Goal: Transaction & Acquisition: Purchase product/service

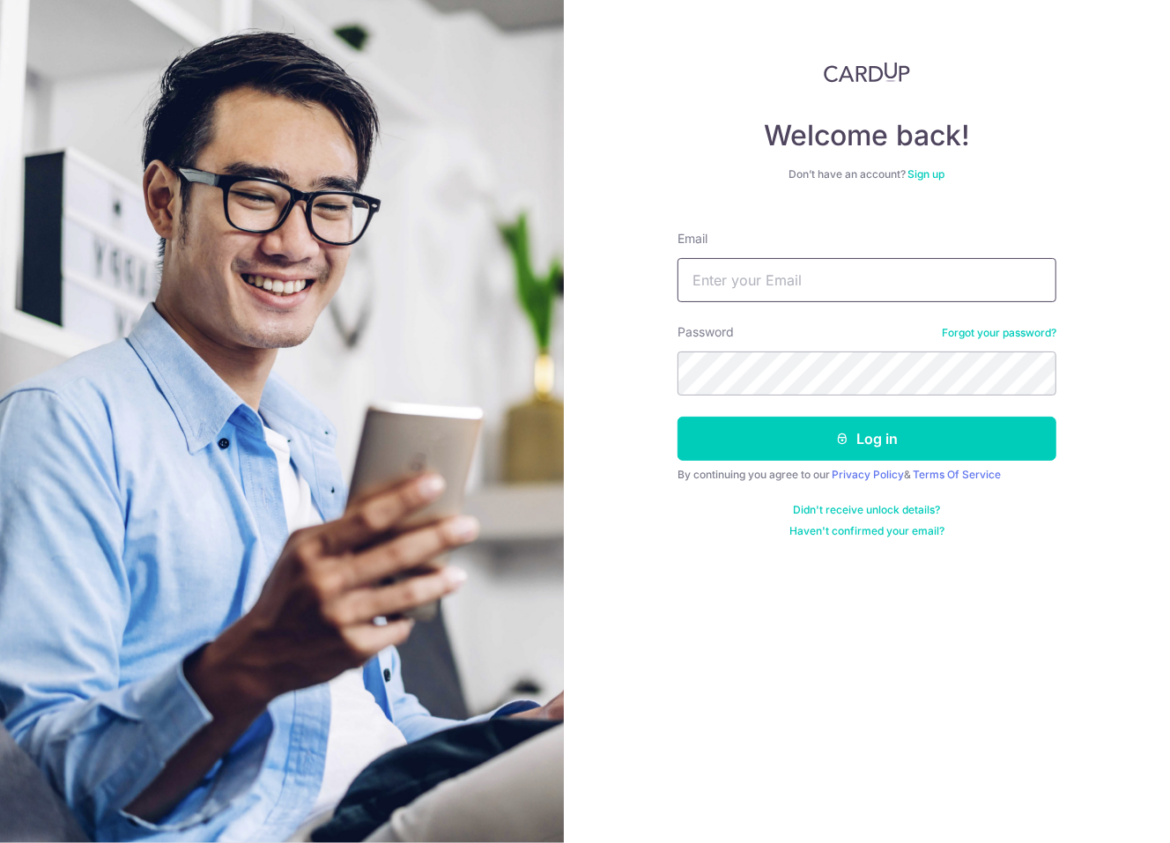
click at [755, 278] on input "Email" at bounding box center [867, 280] width 379 height 44
type input "reginald.kuan@gmail.com"
click at [678, 417] on button "Log in" at bounding box center [867, 439] width 379 height 44
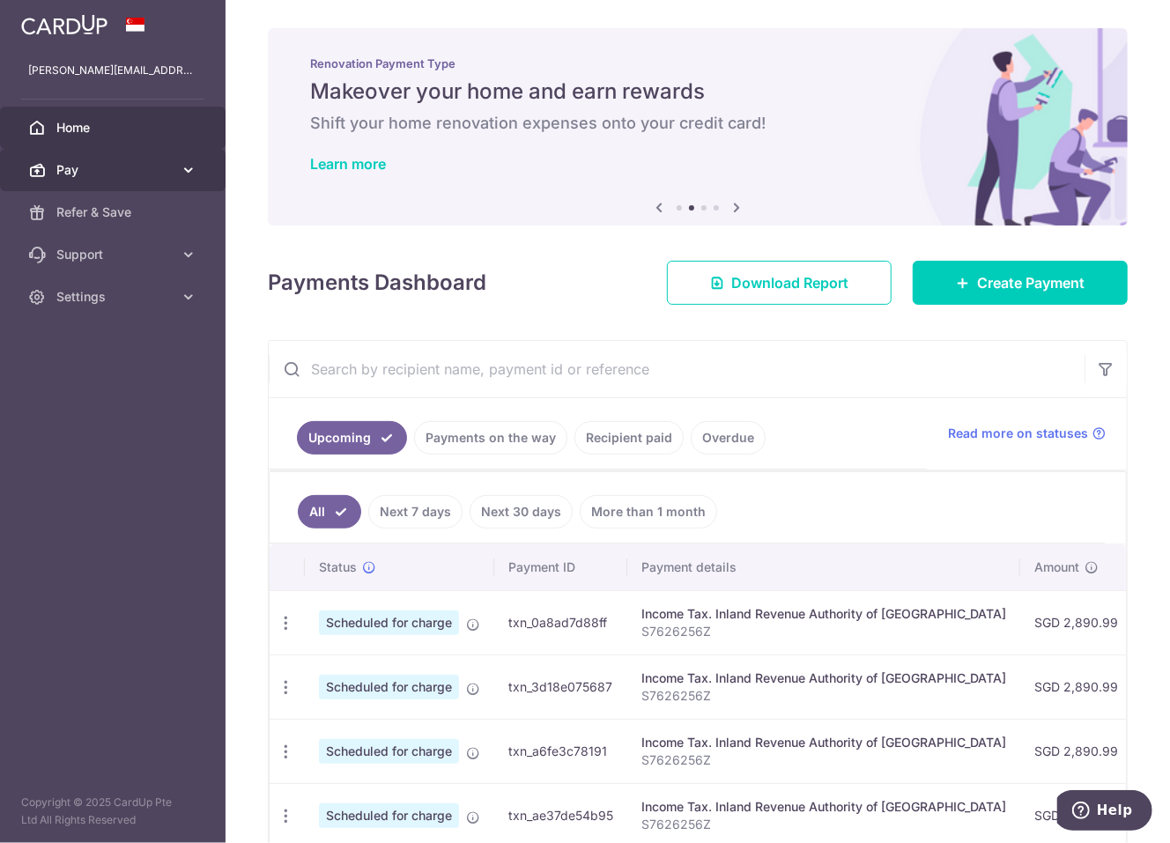
click at [187, 165] on icon at bounding box center [189, 170] width 18 height 18
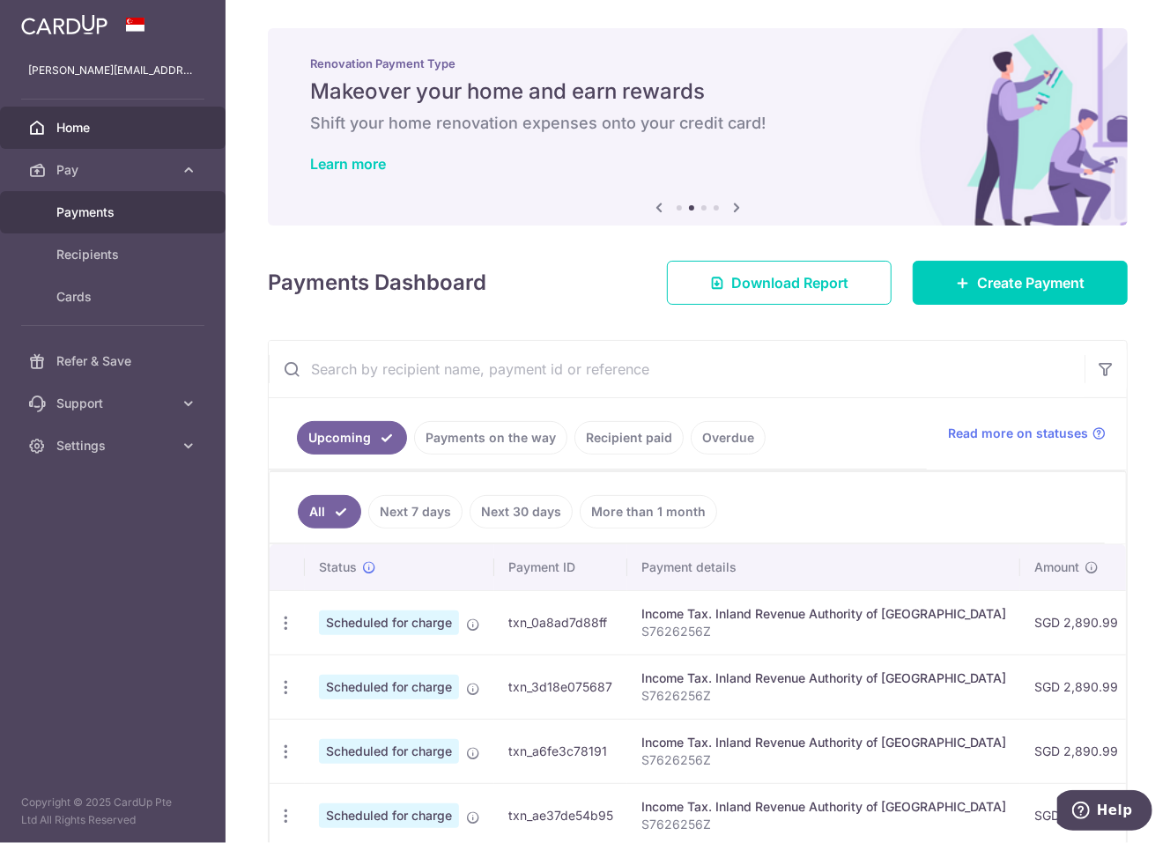
click at [157, 220] on span "Payments" at bounding box center [114, 213] width 116 height 18
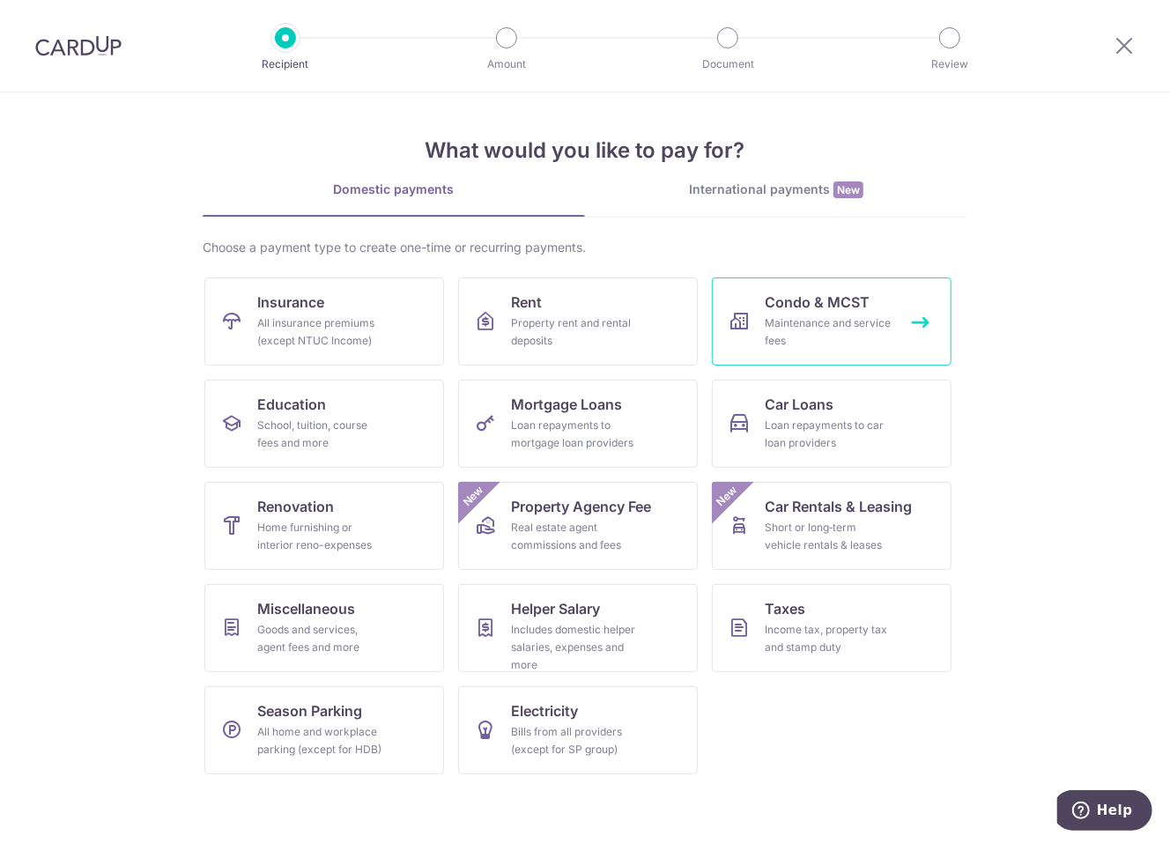
click at [812, 319] on div "Maintenance and service fees" at bounding box center [828, 332] width 127 height 35
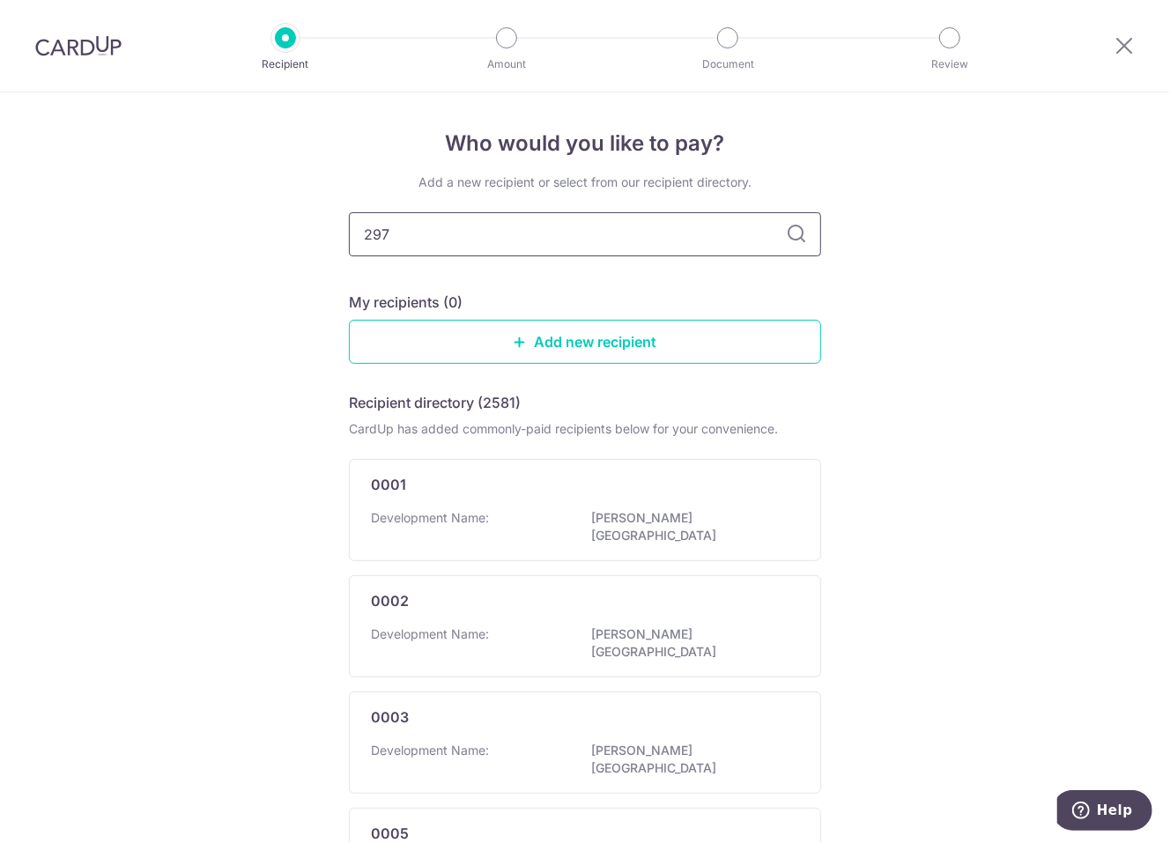
type input "2979"
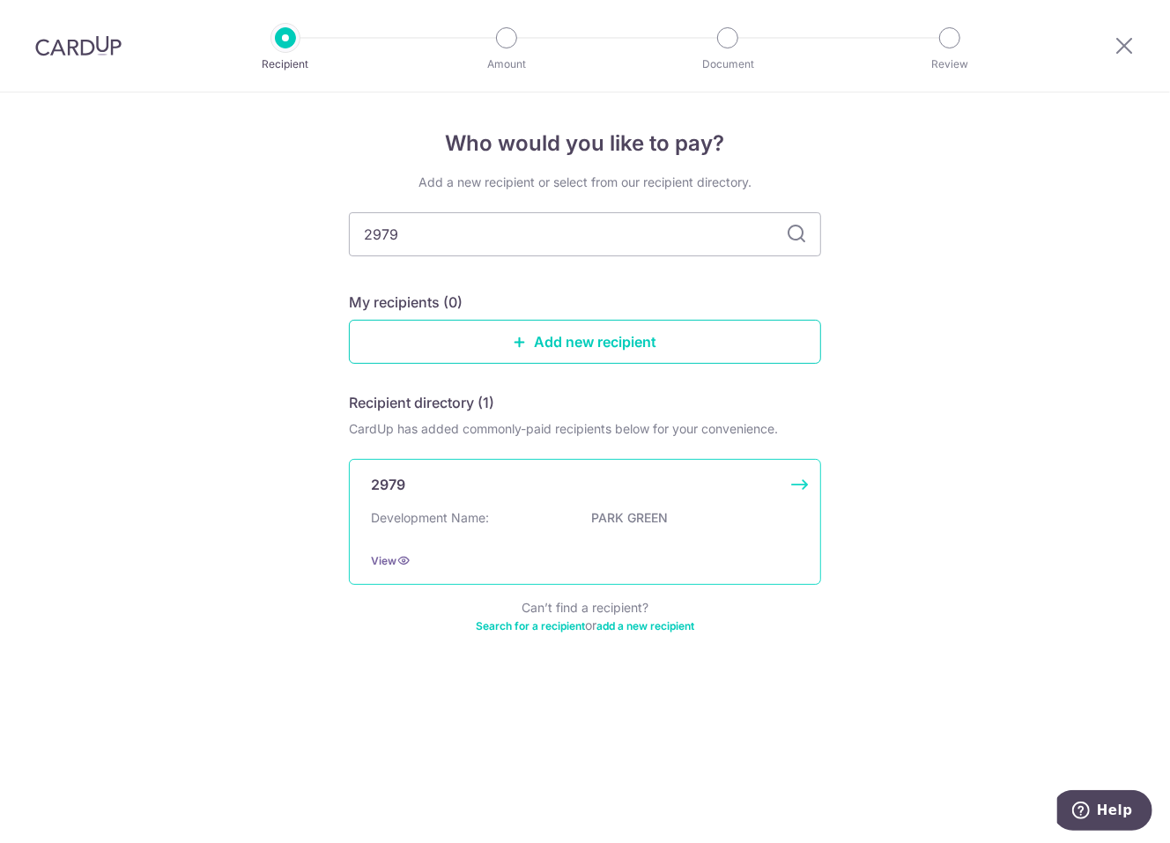
click at [589, 495] on div "2979 Development Name: PARK GREEN View" at bounding box center [585, 522] width 472 height 126
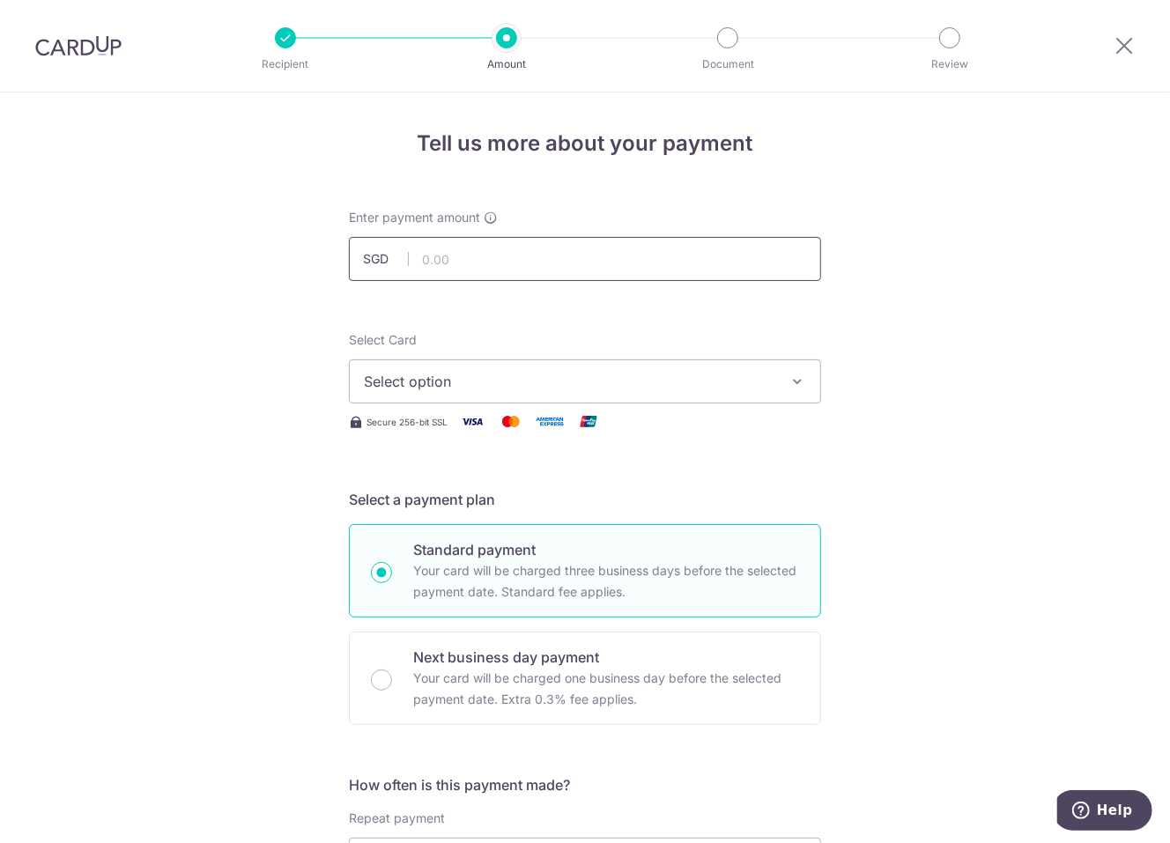
click at [504, 261] on input "text" at bounding box center [585, 259] width 472 height 44
type input "1,229.52"
click at [479, 375] on span "Select option" at bounding box center [569, 381] width 411 height 21
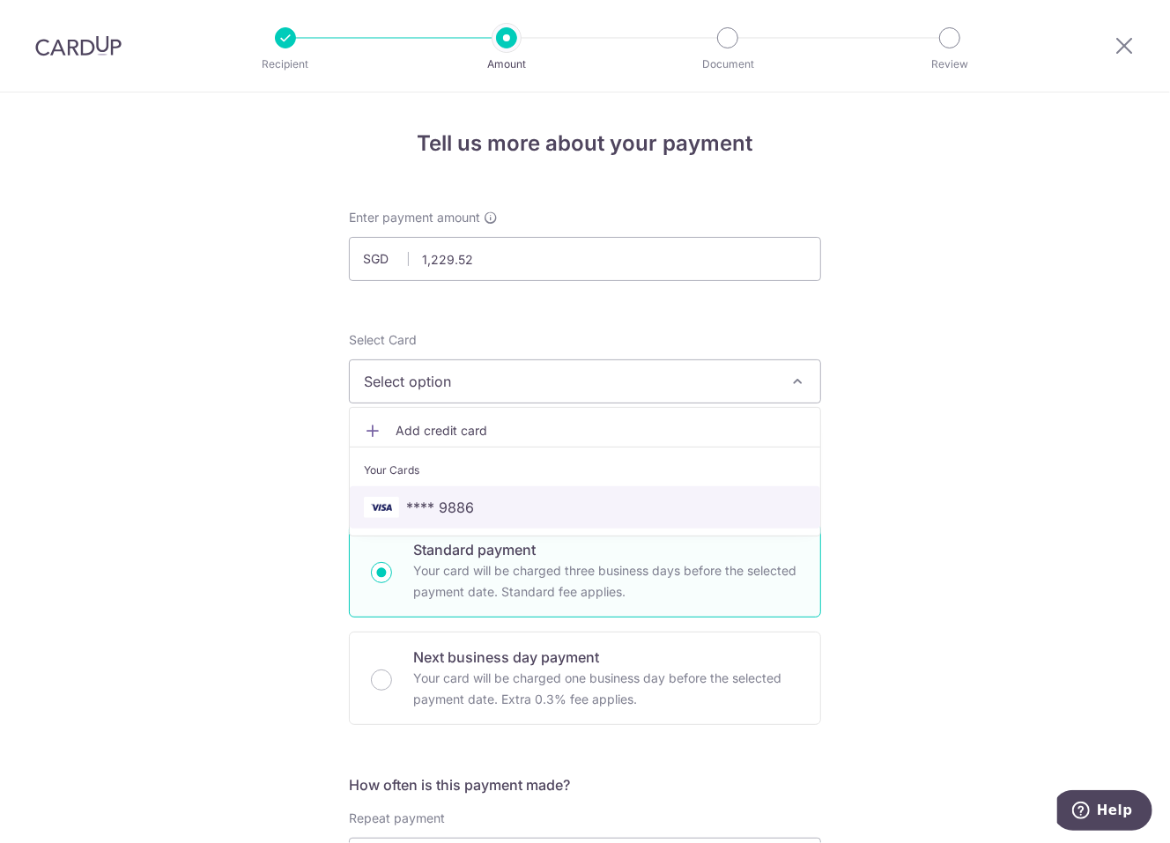
click at [450, 502] on span "**** 9886" at bounding box center [440, 507] width 68 height 21
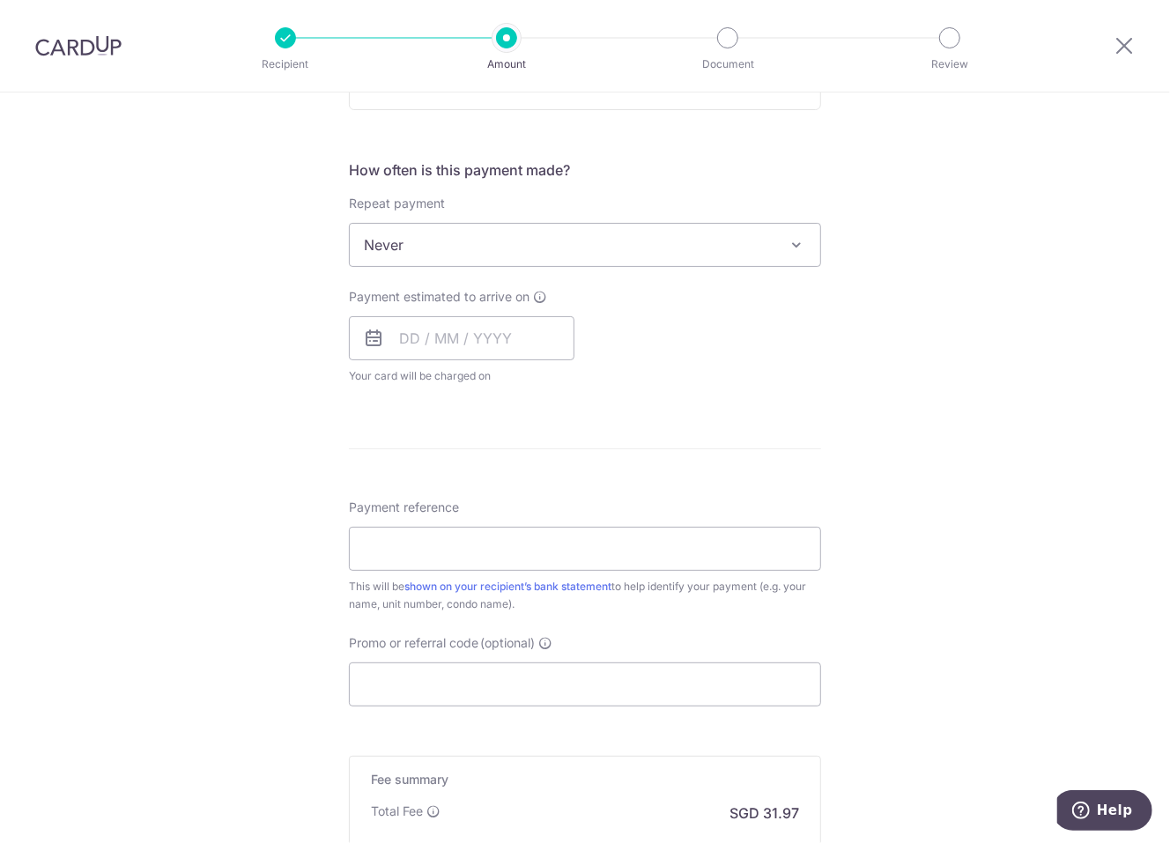
scroll to position [617, 0]
click at [460, 334] on input "text" at bounding box center [462, 337] width 226 height 44
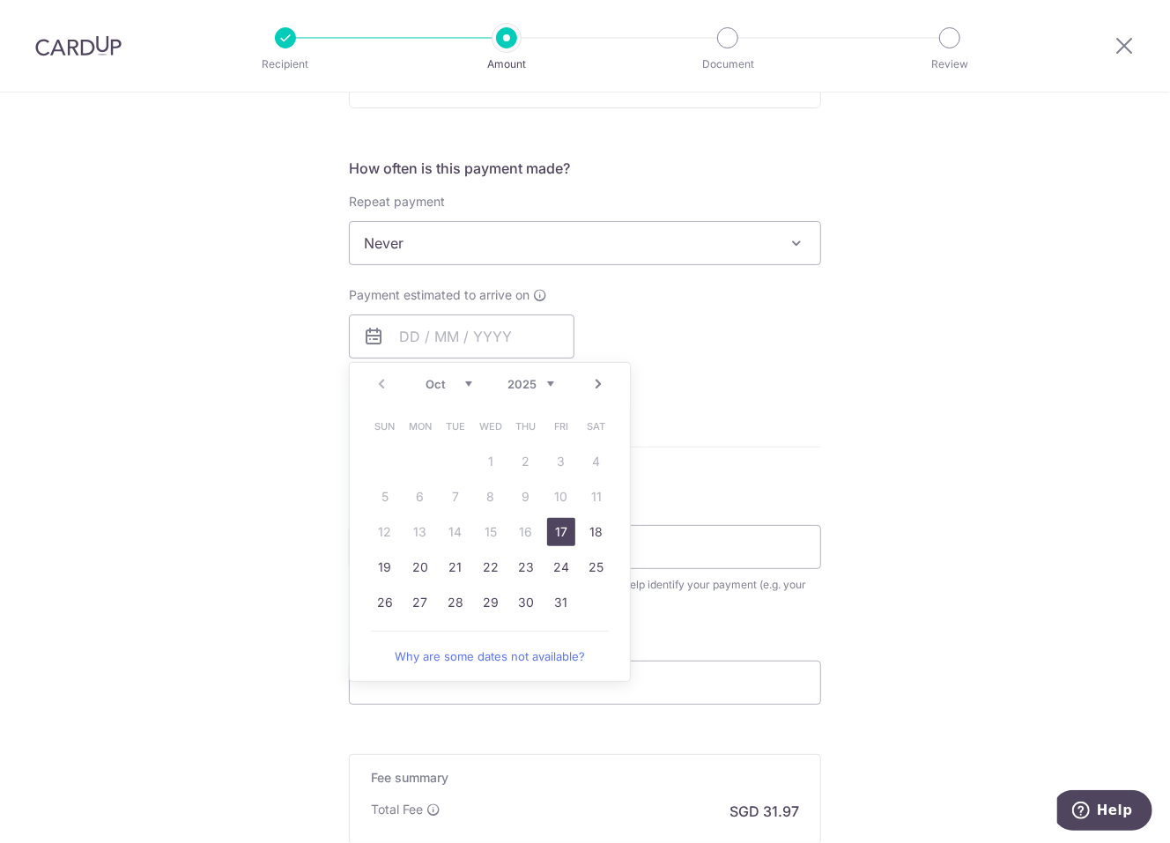
click at [552, 525] on link "17" at bounding box center [561, 532] width 28 height 28
type input "17/10/2025"
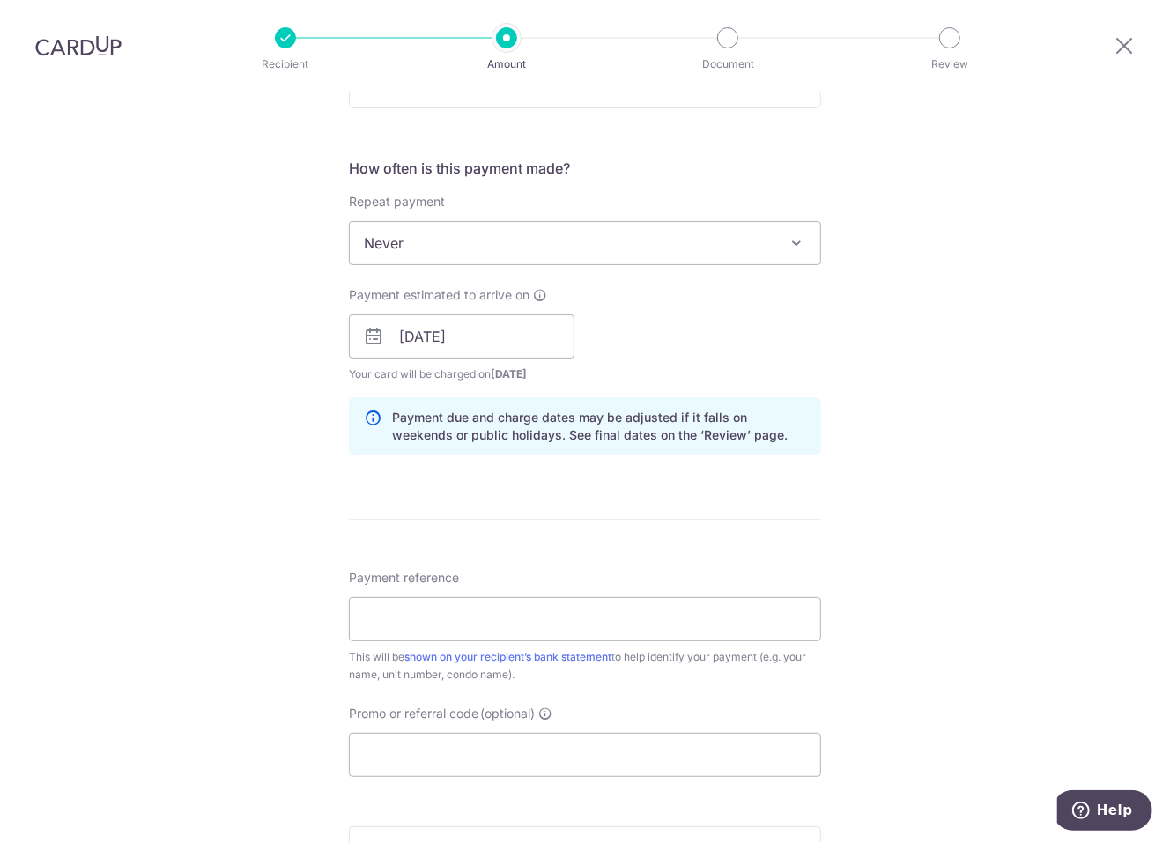
scroll to position [705, 0]
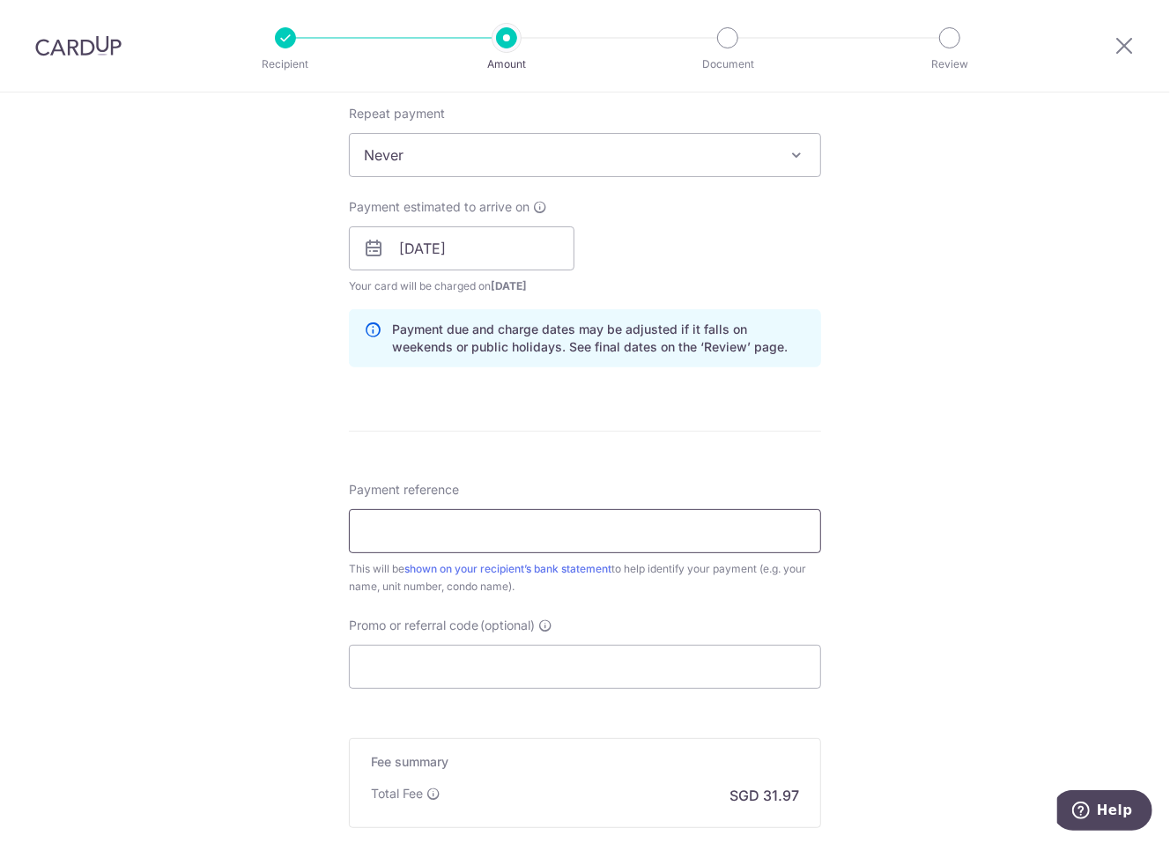
click at [432, 534] on input "Payment reference" at bounding box center [585, 531] width 472 height 44
click at [400, 528] on input "Blk 10/ #16-18" at bounding box center [585, 531] width 472 height 44
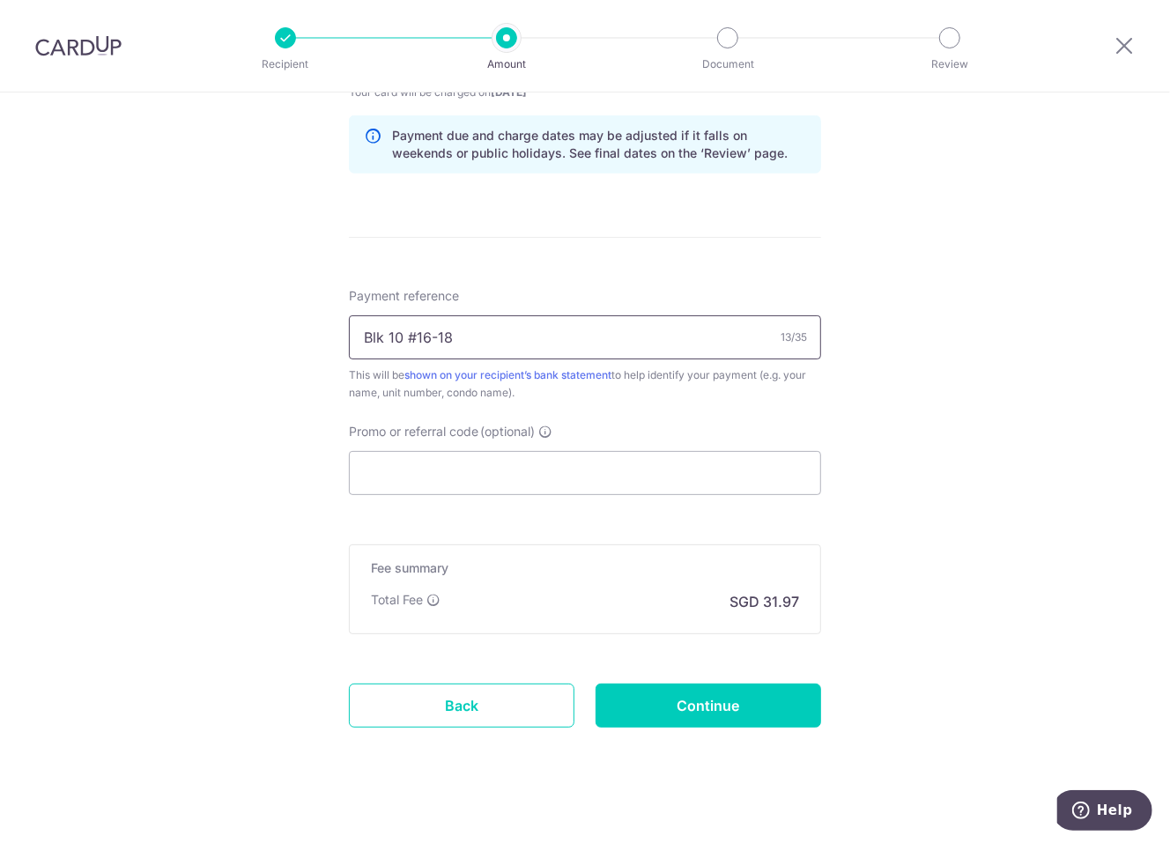
scroll to position [909, 0]
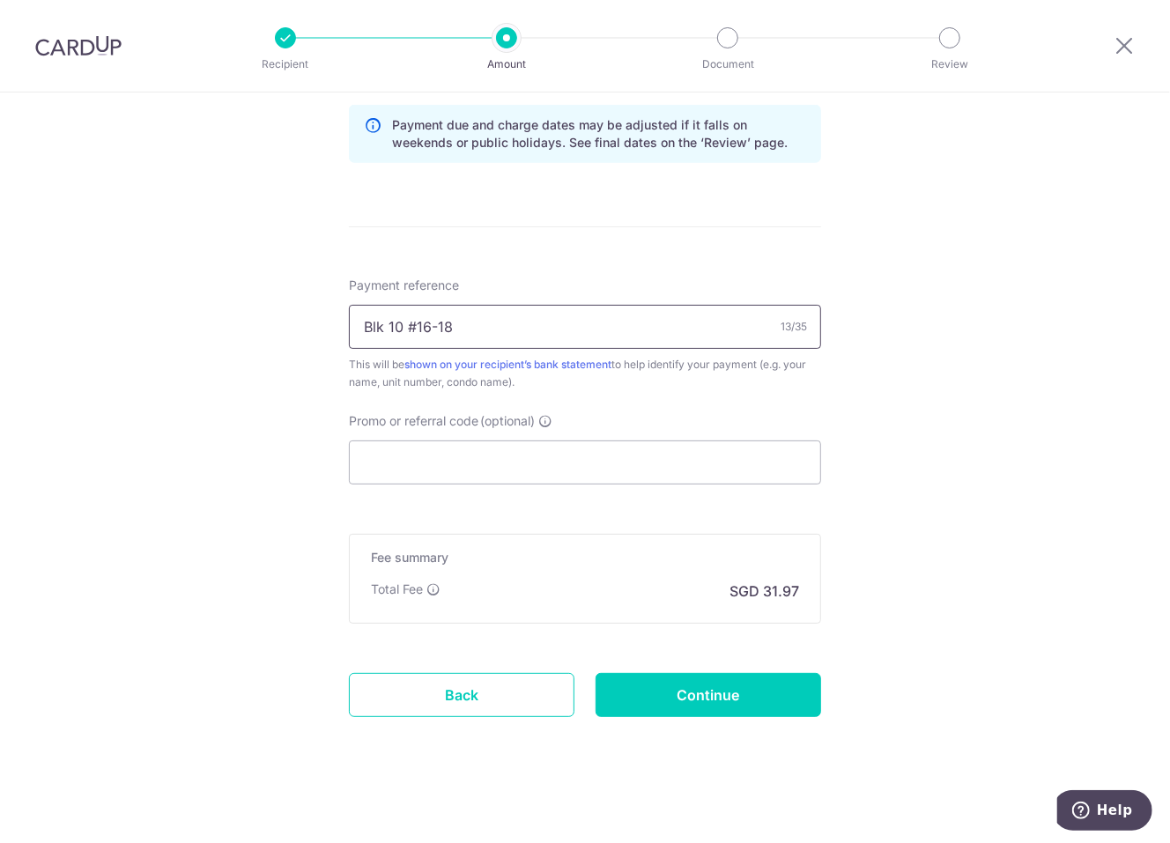
type input "Blk 10 #16-18"
click at [496, 471] on input "Promo or referral code (optional)" at bounding box center [585, 463] width 472 height 44
paste input "OCBC195"
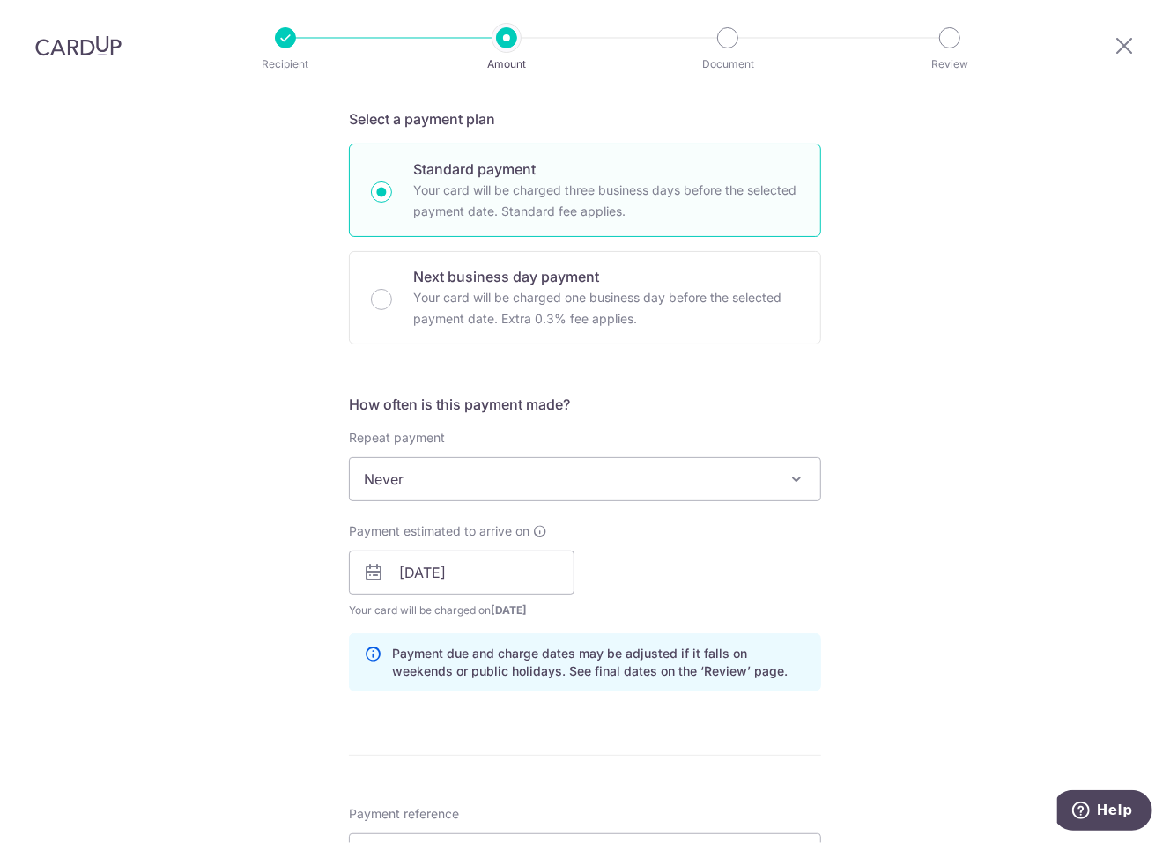
scroll to position [733, 0]
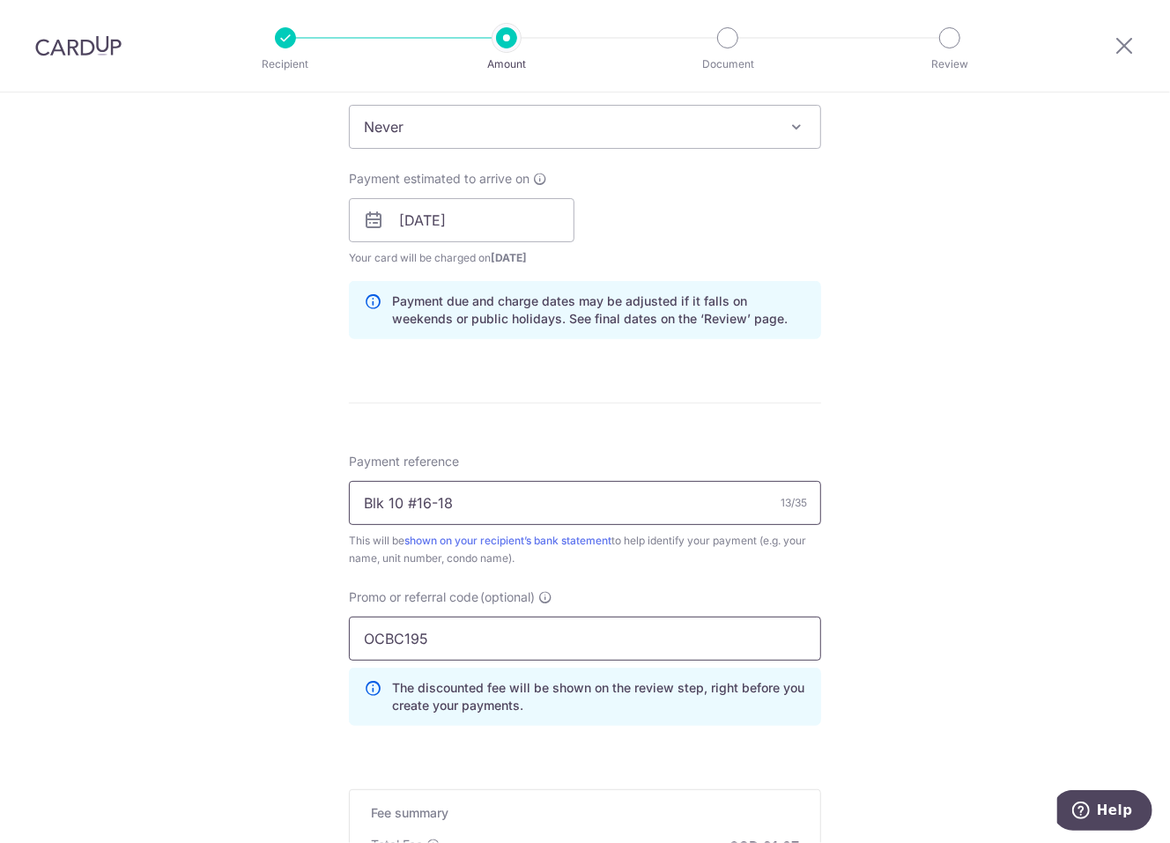
type input "OCBC195"
click at [399, 500] on input "Blk 10 #16-18" at bounding box center [585, 503] width 472 height 44
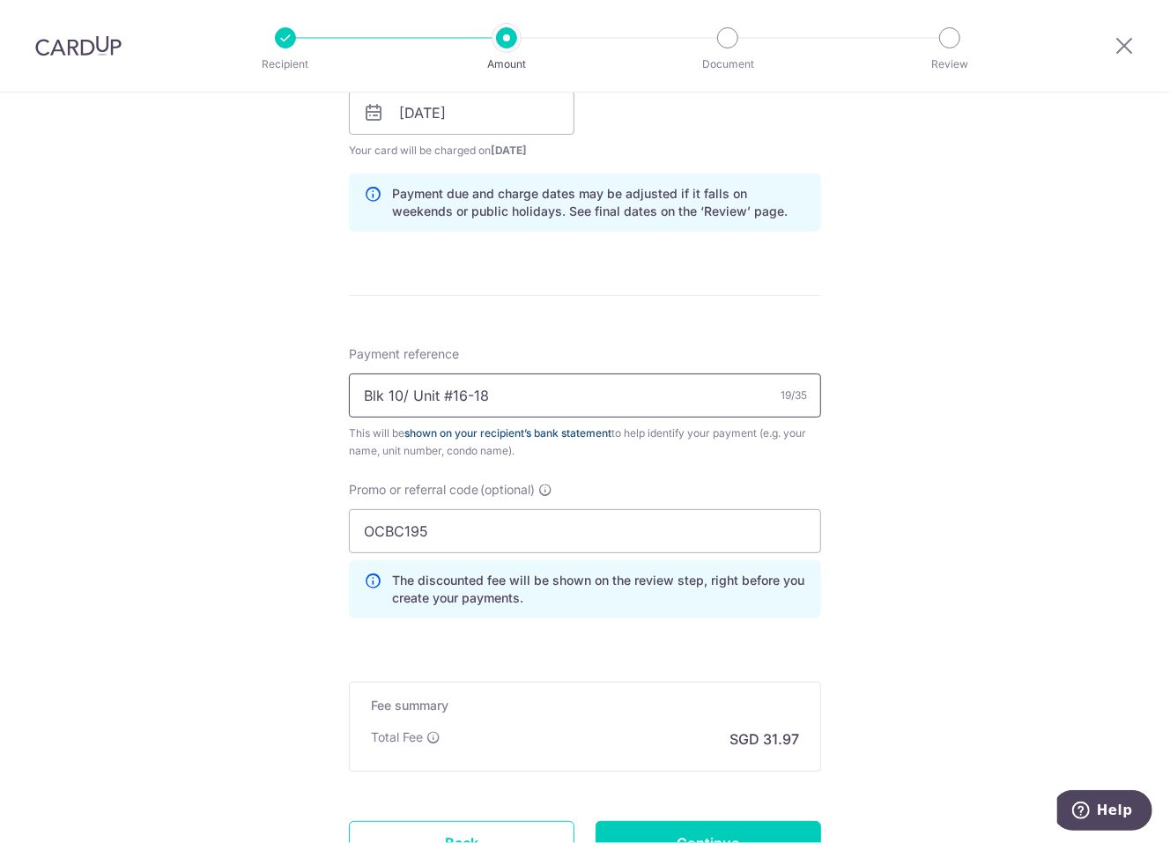
scroll to position [988, 0]
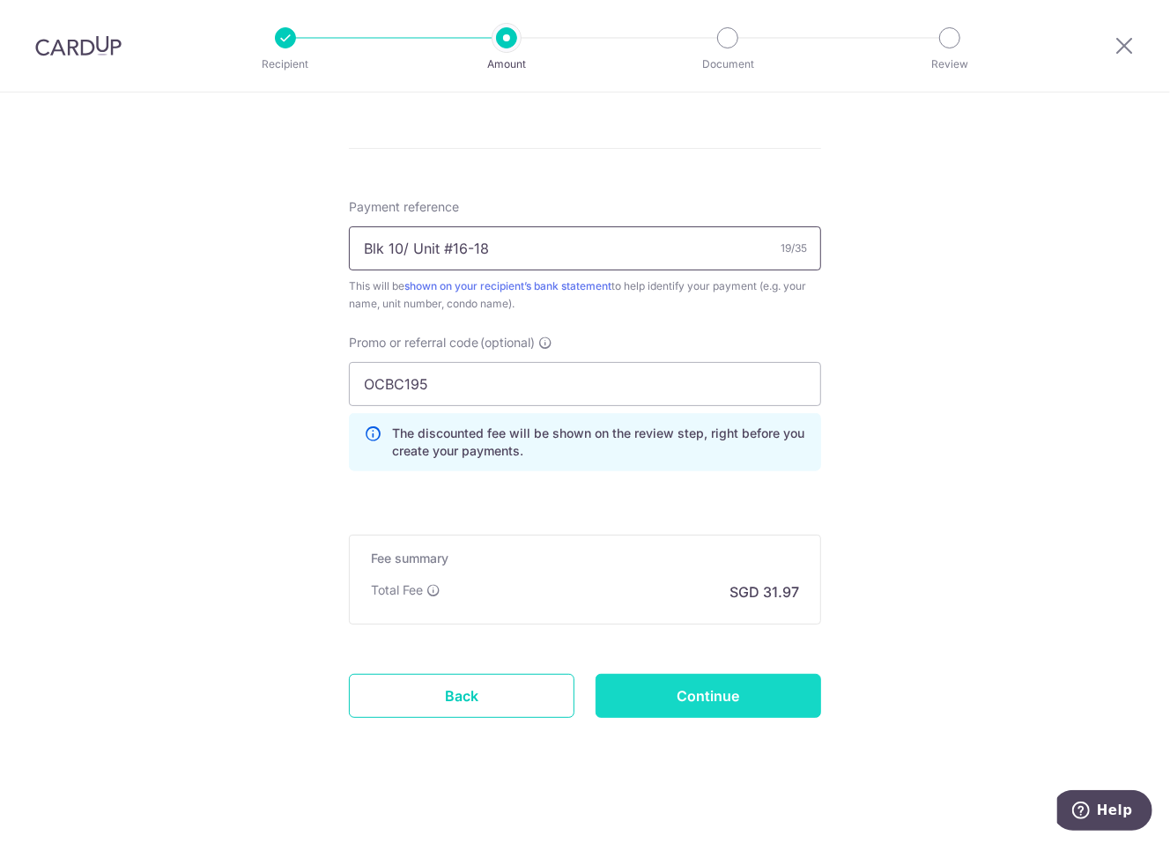
type input "Blk 10/ Unit #16-18"
click at [665, 699] on input "Continue" at bounding box center [709, 696] width 226 height 44
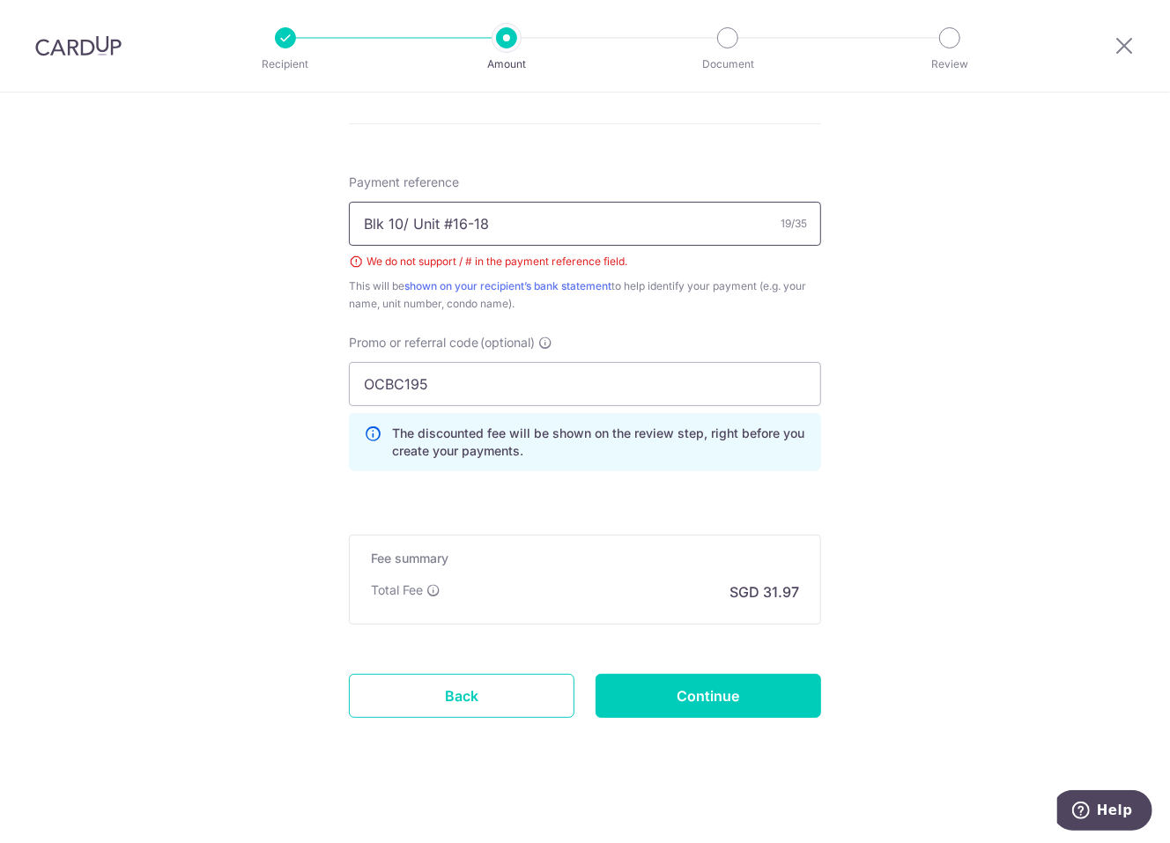
click at [402, 219] on input "Blk 10/ Unit #16-18" at bounding box center [585, 224] width 472 height 44
type input "Blk 10 Unit #16-18"
click at [677, 676] on input "Continue" at bounding box center [709, 696] width 226 height 44
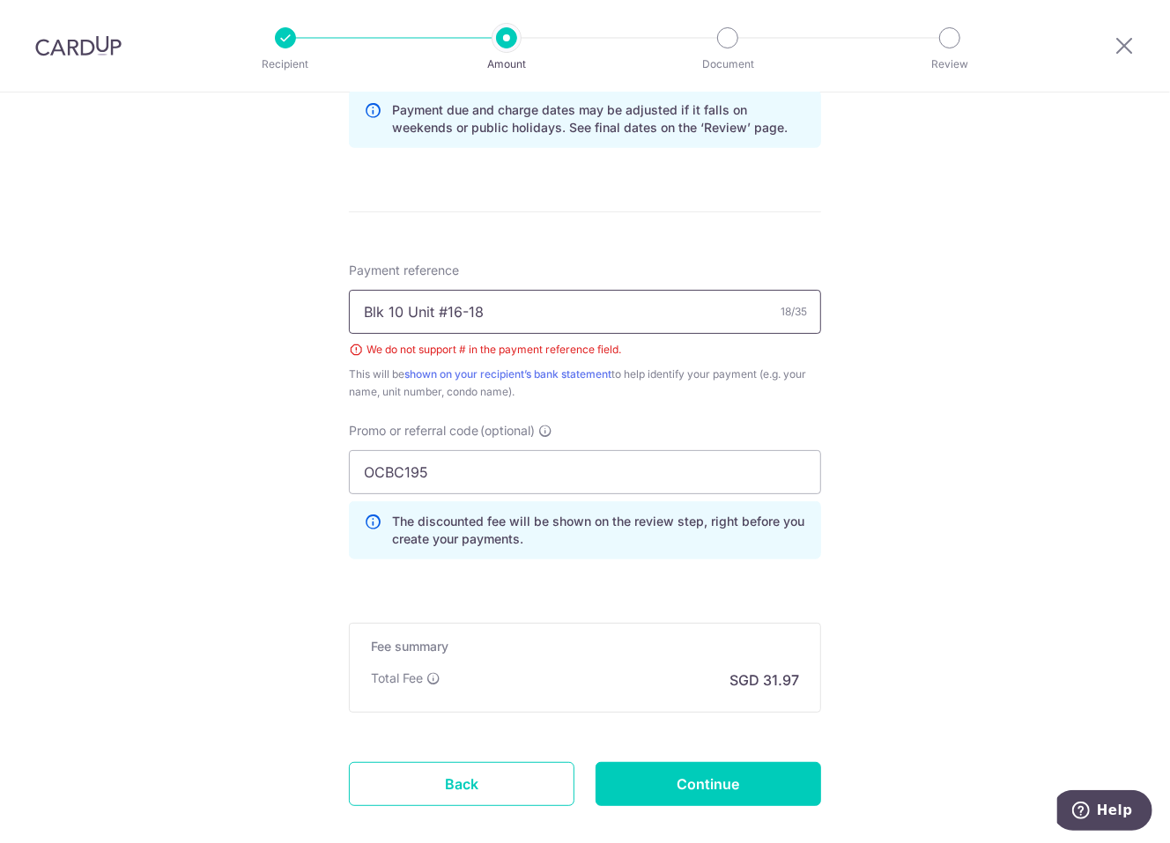
click at [432, 308] on input "Blk 10 Unit #16-18" at bounding box center [585, 312] width 472 height 44
type input "Blk 10 Unit 16-18"
click at [691, 778] on input "Continue" at bounding box center [709, 784] width 226 height 44
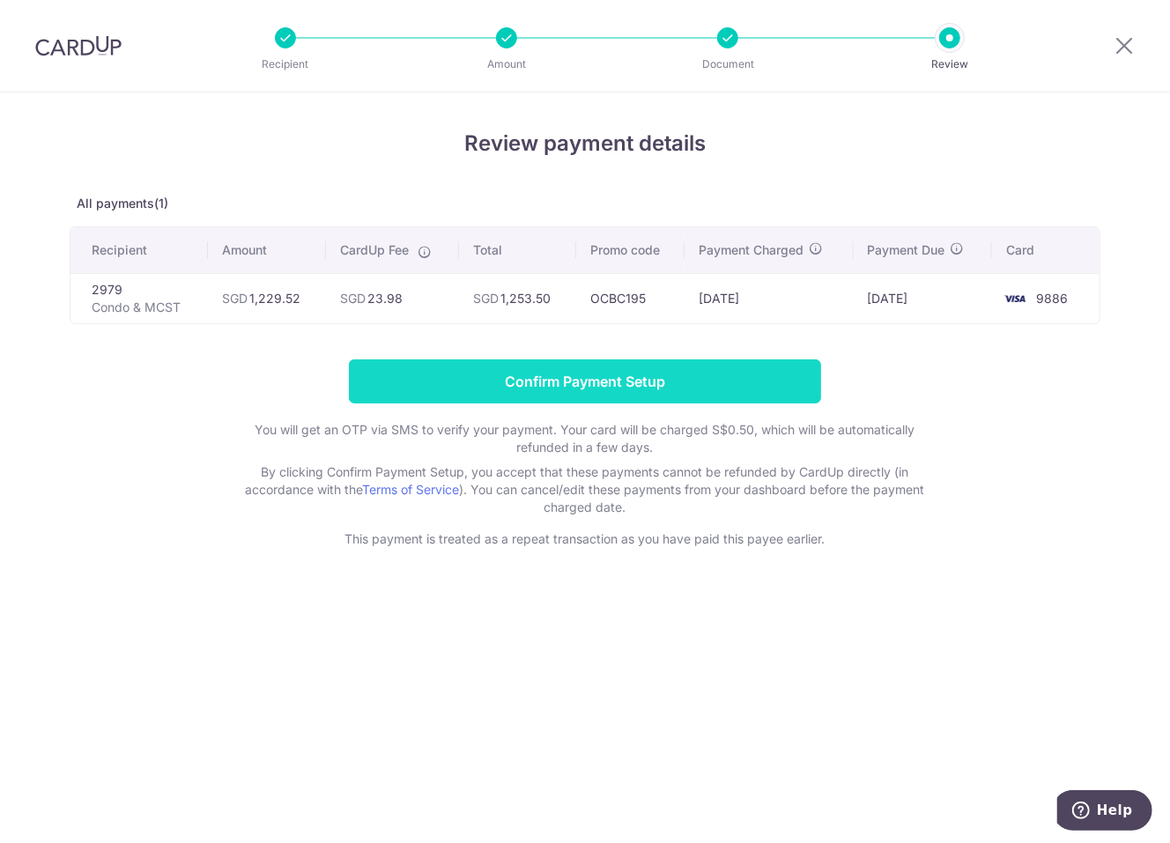
click at [570, 379] on input "Confirm Payment Setup" at bounding box center [585, 381] width 472 height 44
